Goal: Information Seeking & Learning: Learn about a topic

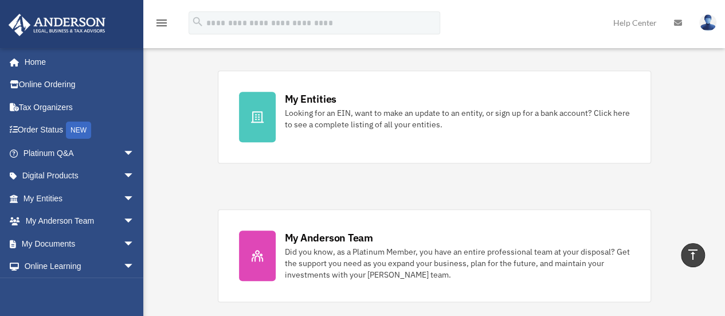
scroll to position [459, 0]
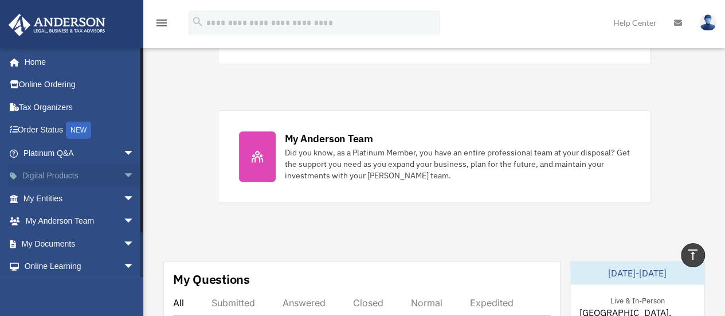
click at [123, 175] on span "arrow_drop_down" at bounding box center [134, 177] width 23 height 24
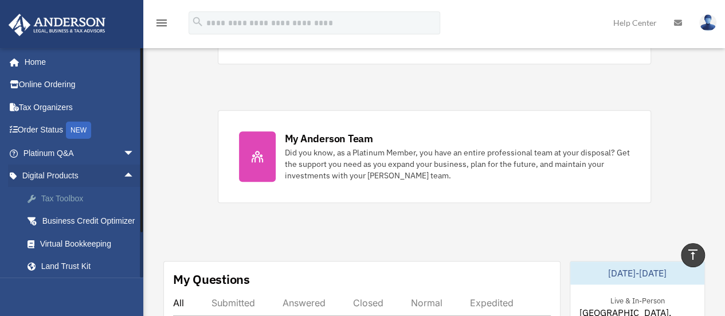
click at [71, 200] on div "Tax Toolbox" at bounding box center [88, 198] width 97 height 14
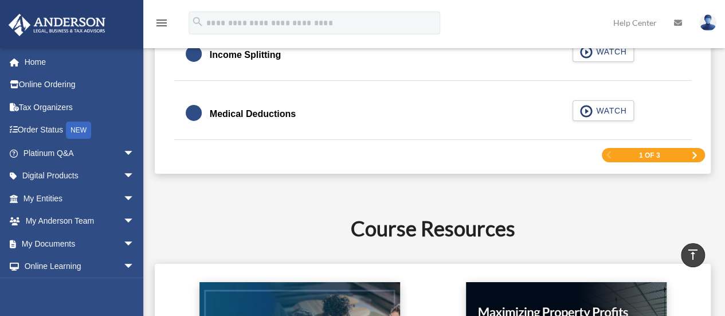
scroll to position [1911, 0]
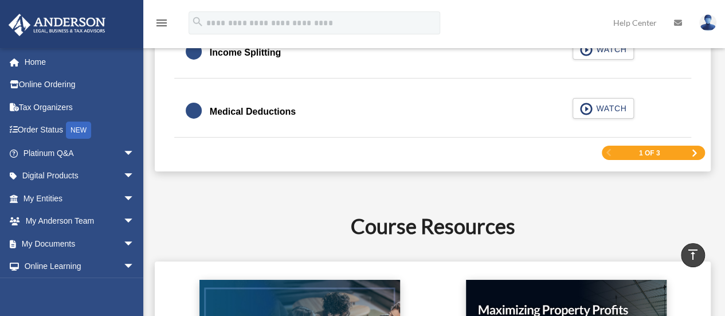
click at [694, 150] on span "Next Page" at bounding box center [694, 153] width 7 height 7
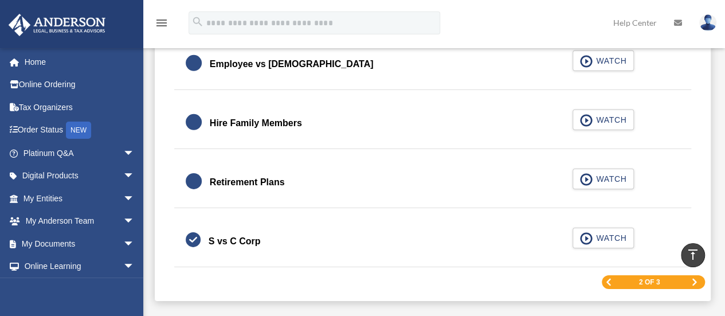
scroll to position [1810, 0]
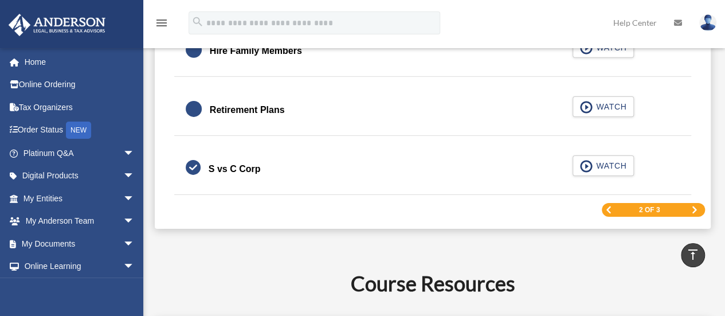
click at [692, 206] on span "Next Page" at bounding box center [694, 209] width 7 height 7
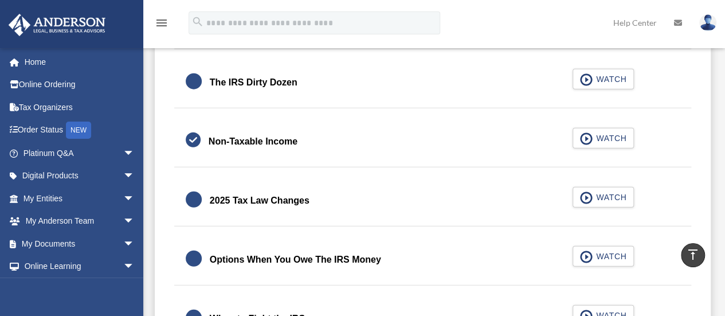
scroll to position [1237, 0]
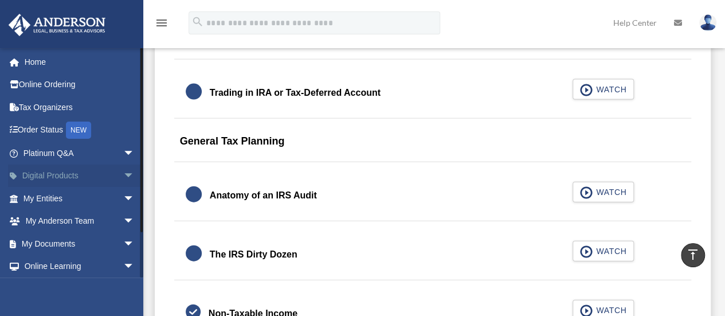
click at [123, 177] on span "arrow_drop_down" at bounding box center [134, 177] width 23 height 24
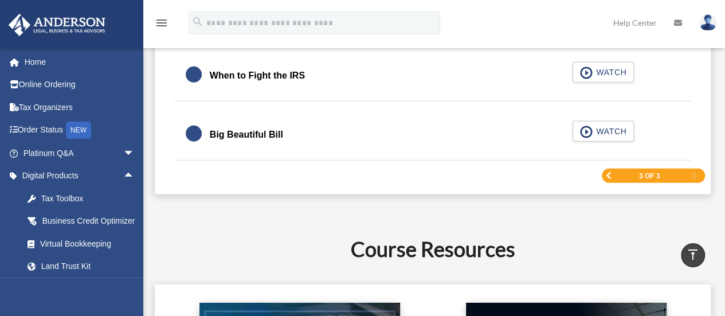
scroll to position [1696, 0]
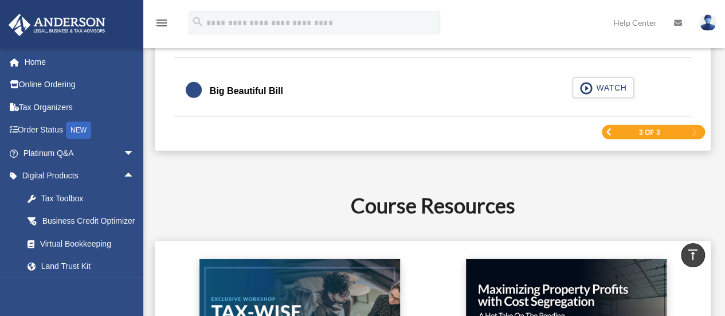
click at [605, 130] on span "Previous Page" at bounding box center [608, 131] width 7 height 7
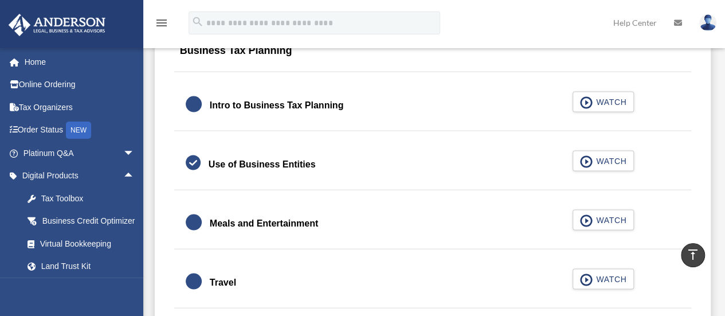
scroll to position [951, 0]
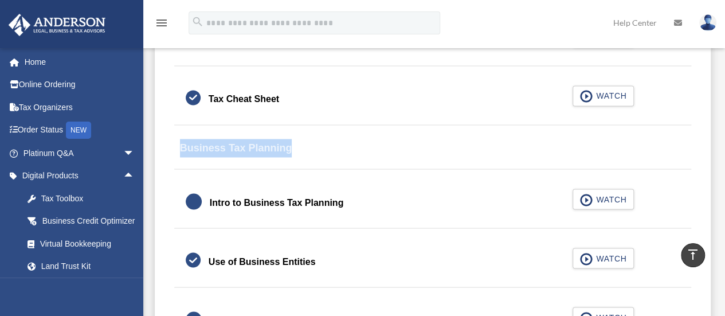
drag, startPoint x: 180, startPoint y: 146, endPoint x: 312, endPoint y: 141, distance: 131.9
click at [312, 141] on div "Business Tax Planning" at bounding box center [433, 151] width 518 height 36
drag, startPoint x: 180, startPoint y: 146, endPoint x: 311, endPoint y: 149, distance: 130.7
click at [311, 149] on div "Business Tax Planning" at bounding box center [433, 151] width 518 height 36
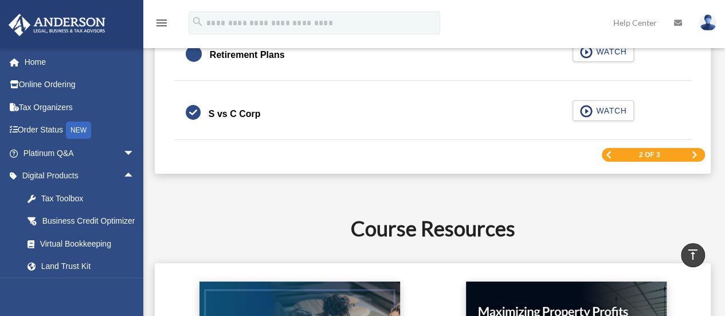
scroll to position [1868, 0]
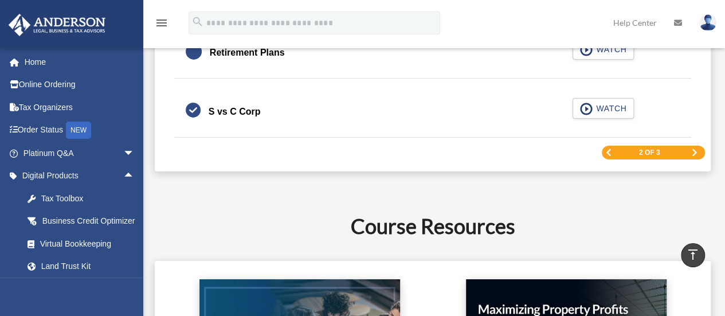
click at [696, 149] on span "Next Page" at bounding box center [694, 152] width 7 height 7
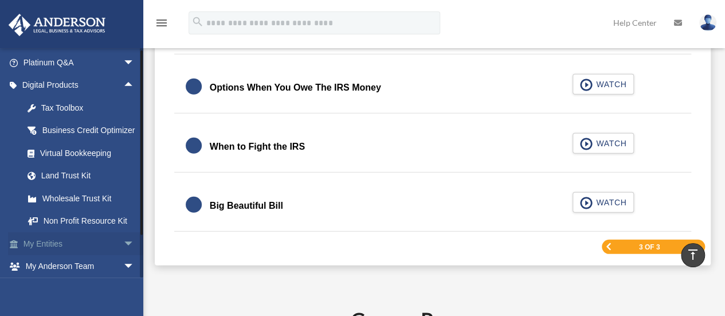
scroll to position [197, 0]
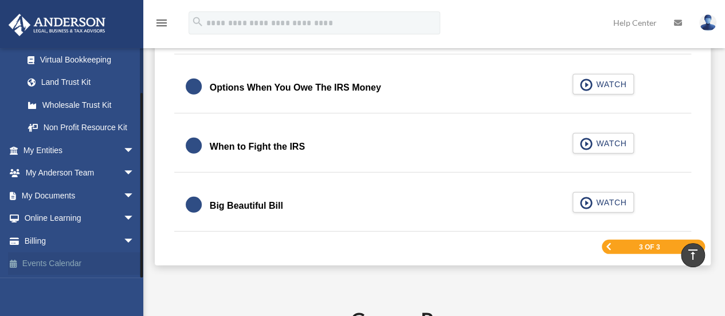
click at [45, 263] on link "Events Calendar" at bounding box center [80, 263] width 144 height 23
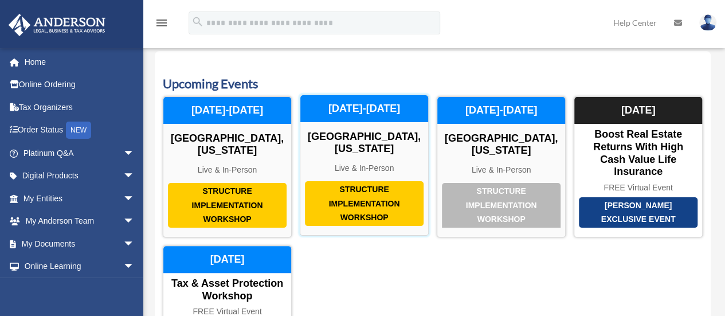
scroll to position [57, 0]
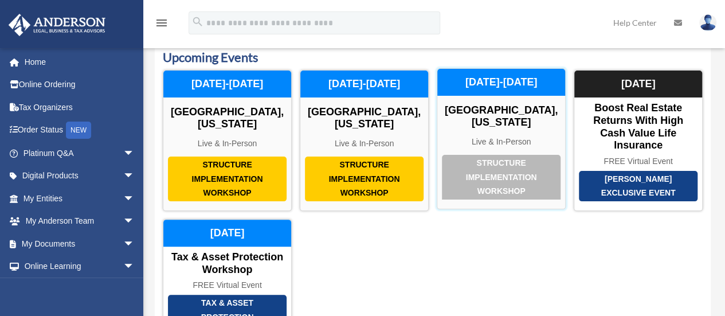
click at [521, 137] on div "Live & In-Person" at bounding box center [501, 142] width 128 height 10
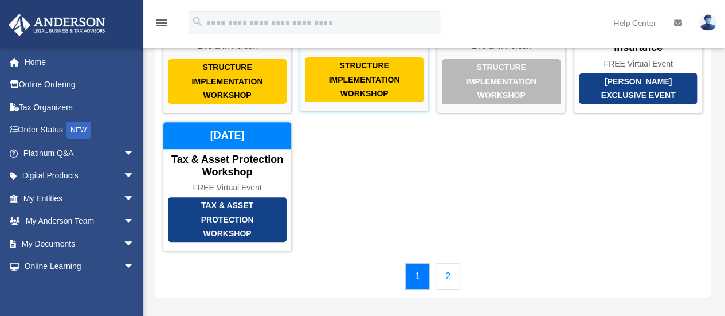
scroll to position [229, 0]
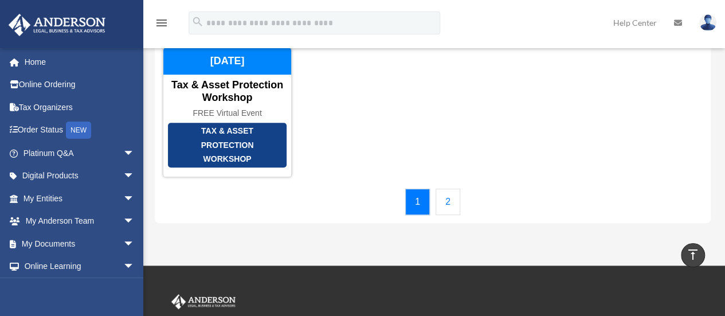
click at [449, 201] on link "2" at bounding box center [448, 202] width 25 height 26
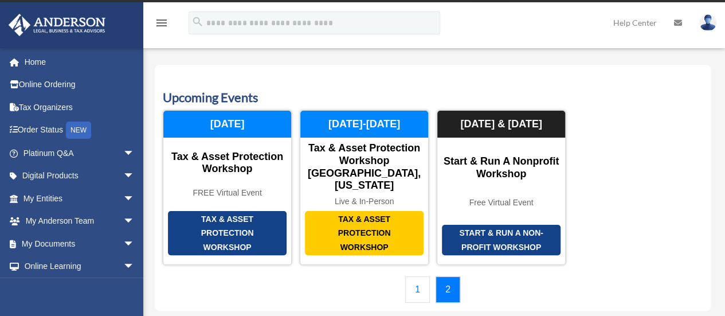
scroll to position [0, 0]
